Goal: Find specific page/section: Find specific page/section

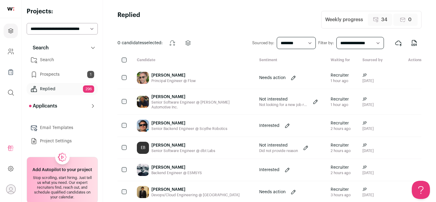
click at [161, 75] on div "[PERSON_NAME]" at bounding box center [173, 75] width 44 height 6
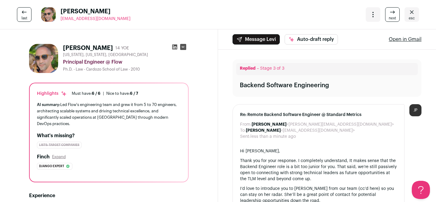
click at [176, 47] on icon at bounding box center [175, 47] width 6 height 6
click at [411, 16] on span "esc" at bounding box center [412, 18] width 6 height 5
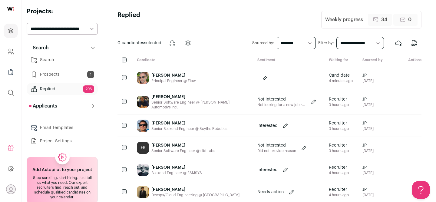
click at [52, 59] on link "Search" at bounding box center [62, 60] width 71 height 12
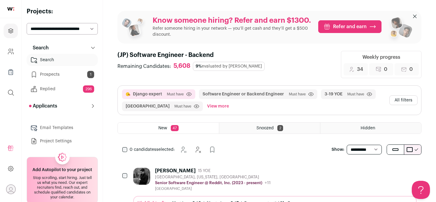
scroll to position [52, 0]
